Goal: Complete application form

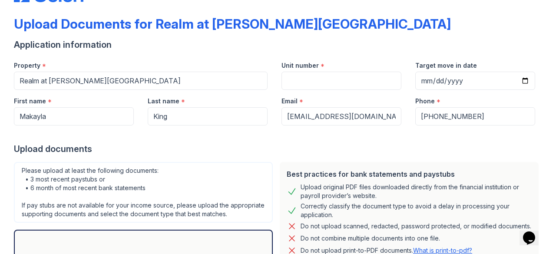
scroll to position [54, 0]
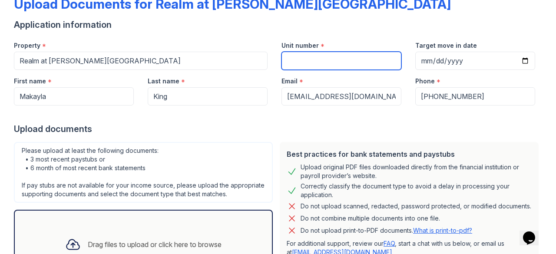
click at [300, 64] on input "Unit number" at bounding box center [341, 61] width 120 height 18
type input "10-102"
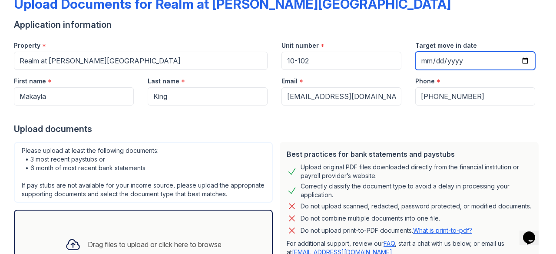
click at [519, 58] on input "Target move in date" at bounding box center [475, 61] width 120 height 18
click at [518, 56] on input "[DATE]" at bounding box center [475, 61] width 120 height 18
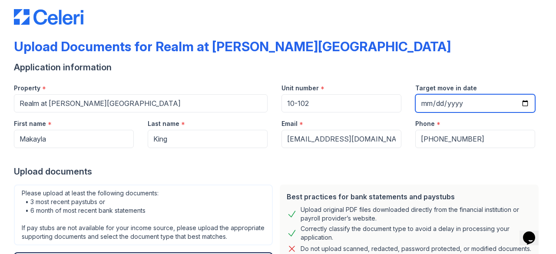
scroll to position [11, 0]
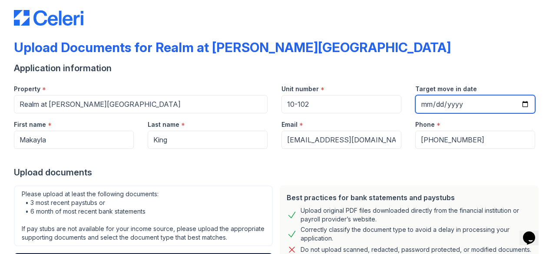
click at [523, 105] on input "[DATE]" at bounding box center [475, 104] width 120 height 18
click at [519, 106] on input "[DATE]" at bounding box center [475, 104] width 120 height 18
type input "[DATE]"
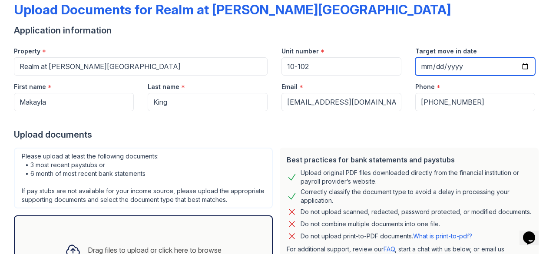
scroll to position [141, 0]
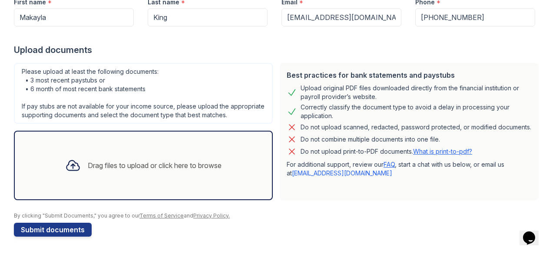
click at [88, 164] on div "Drag files to upload or click here to browse" at bounding box center [155, 165] width 134 height 10
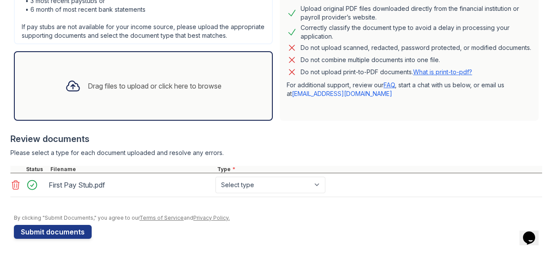
scroll to position [220, 0]
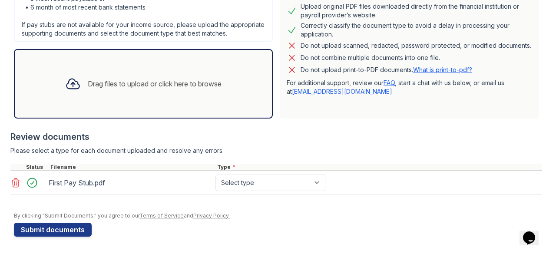
click at [145, 85] on div "Drag files to upload or click here to browse" at bounding box center [155, 84] width 134 height 10
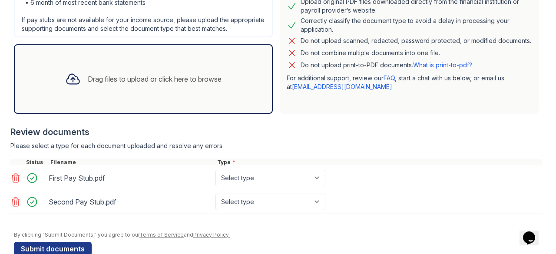
click at [142, 83] on div "Drag files to upload or click here to browse" at bounding box center [155, 79] width 134 height 10
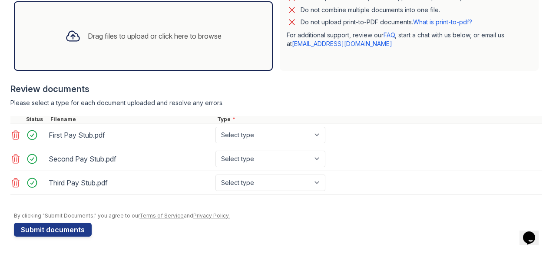
scroll to position [269, 0]
click at [37, 224] on button "Submit documents" at bounding box center [53, 230] width 78 height 14
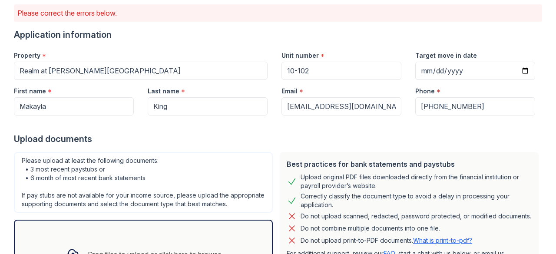
scroll to position [87, 0]
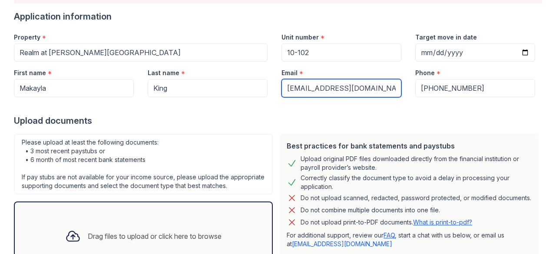
click at [315, 90] on input "[EMAIL_ADDRESS][DOMAIN_NAME]" at bounding box center [341, 88] width 120 height 18
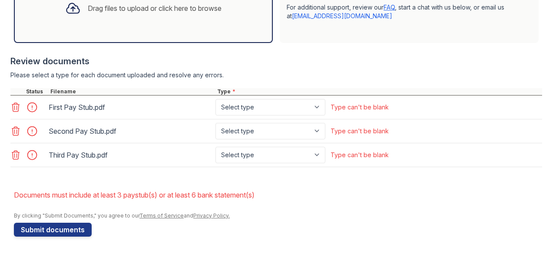
scroll to position [321, 0]
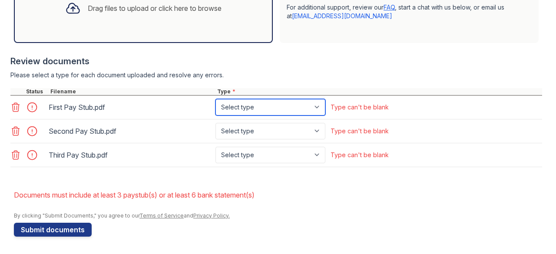
click at [320, 110] on select "Select type Paystub Bank Statement Offer Letter Tax Documents Benefit Award Let…" at bounding box center [270, 107] width 110 height 16
select select "paystub"
click at [215, 100] on select "Select type Paystub Bank Statement Offer Letter Tax Documents Benefit Award Let…" at bounding box center [270, 107] width 110 height 16
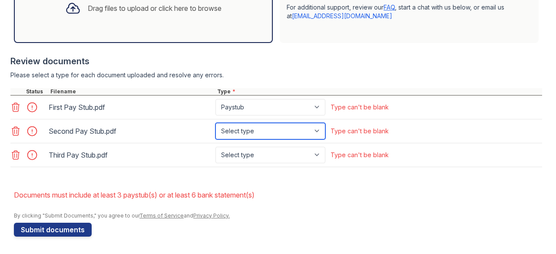
click at [319, 133] on select "Select type Paystub Bank Statement Offer Letter Tax Documents Benefit Award Let…" at bounding box center [270, 131] width 110 height 16
select select "paystub"
click at [215, 124] on select "Select type Paystub Bank Statement Offer Letter Tax Documents Benefit Award Let…" at bounding box center [270, 131] width 110 height 16
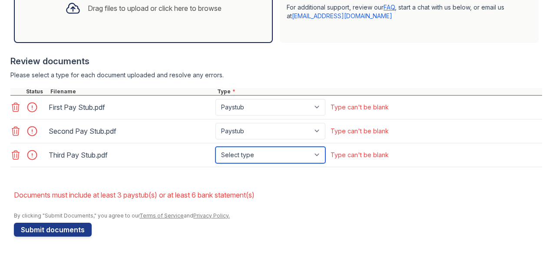
drag, startPoint x: 318, startPoint y: 157, endPoint x: 313, endPoint y: 158, distance: 5.1
click at [318, 157] on select "Select type Paystub Bank Statement Offer Letter Tax Documents Benefit Award Let…" at bounding box center [270, 155] width 110 height 16
select select "paystub"
click at [215, 147] on select "Select type Paystub Bank Statement Offer Letter Tax Documents Benefit Award Let…" at bounding box center [270, 155] width 110 height 16
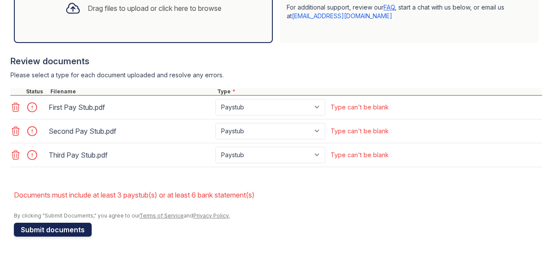
click at [69, 226] on button "Submit documents" at bounding box center [53, 230] width 78 height 14
